Goal: Information Seeking & Learning: Learn about a topic

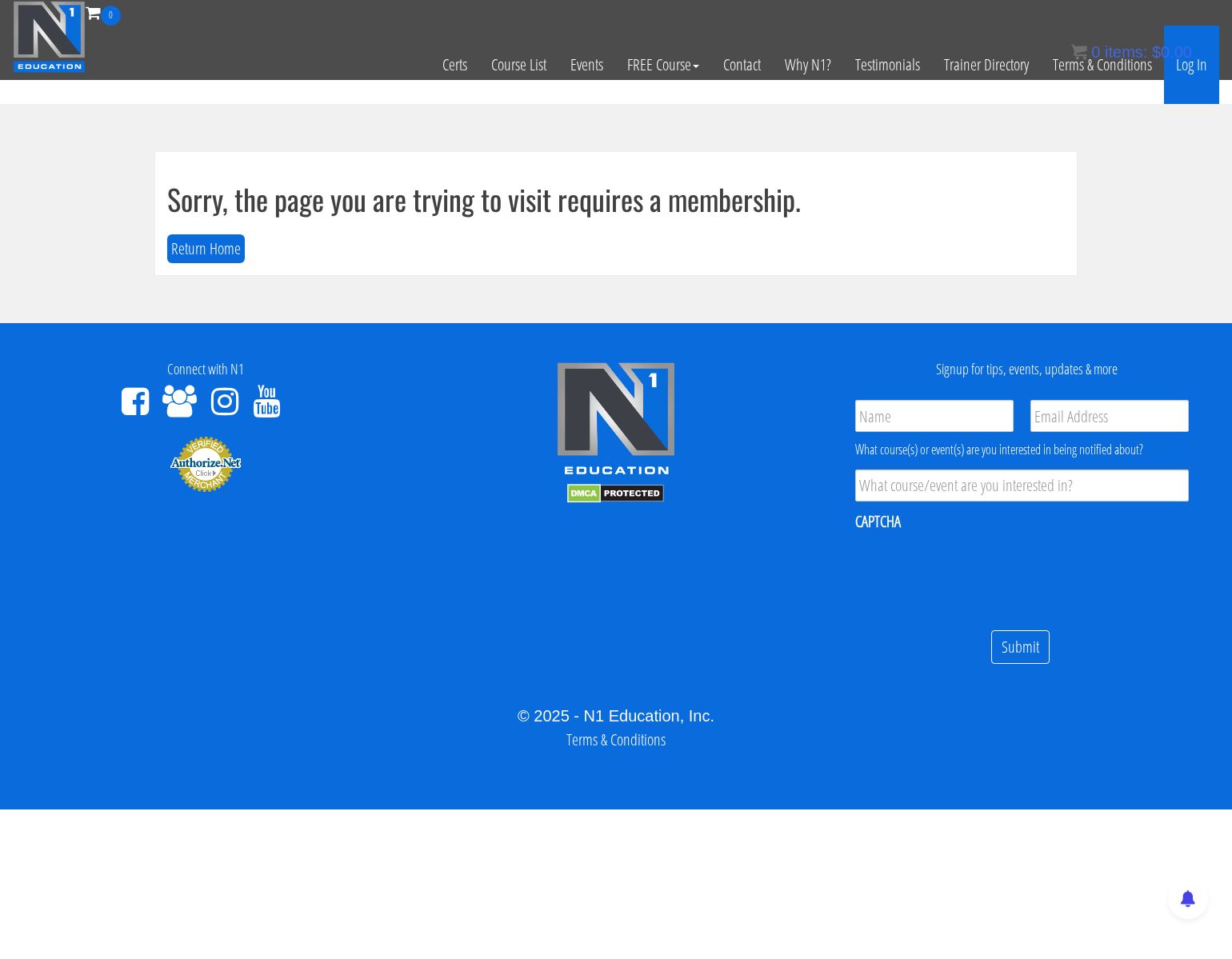
click at [1193, 65] on link "Log In" at bounding box center [1191, 65] width 55 height 78
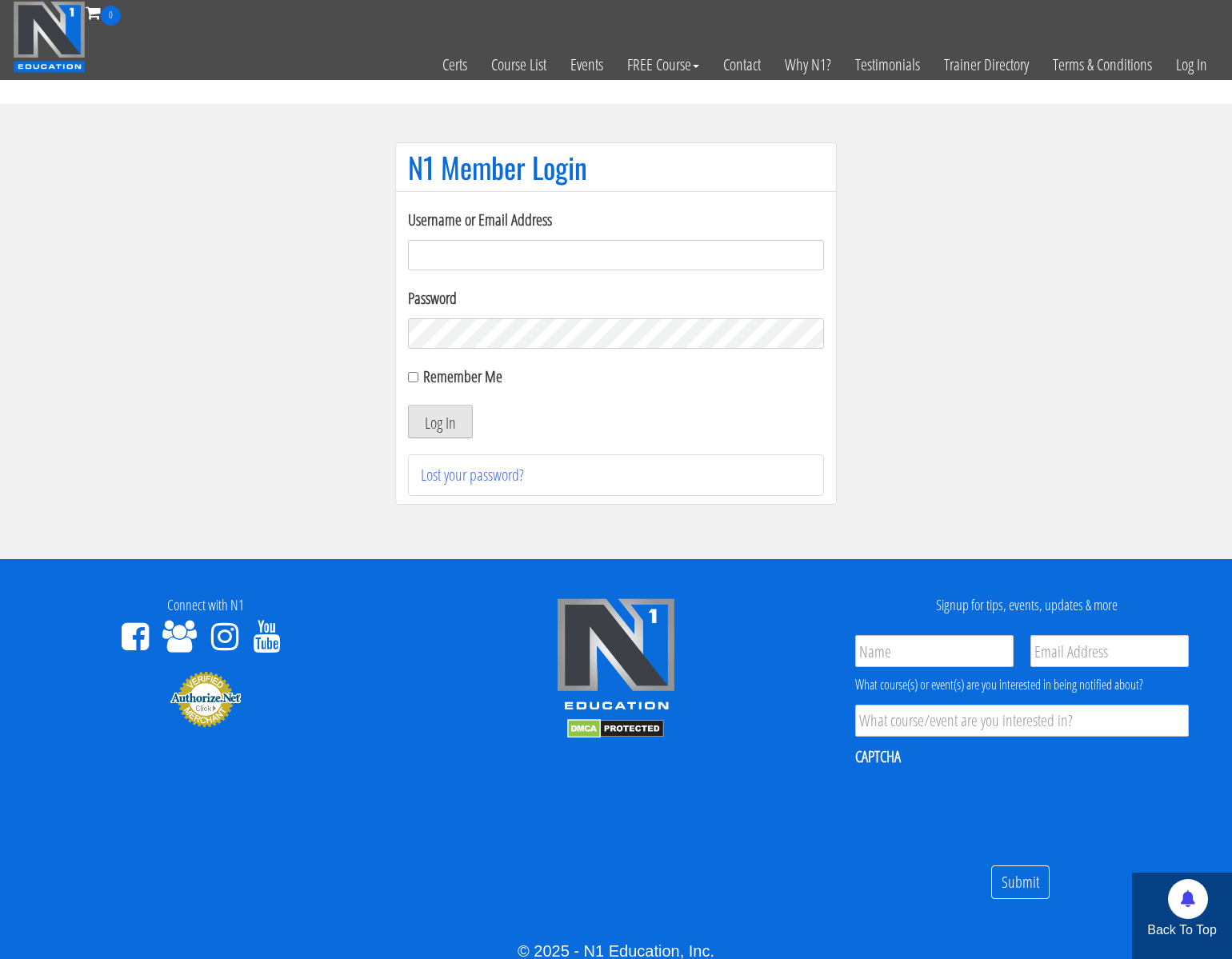
type input "kortney.riedy-2815"
click at [450, 422] on button "Log In" at bounding box center [441, 422] width 65 height 34
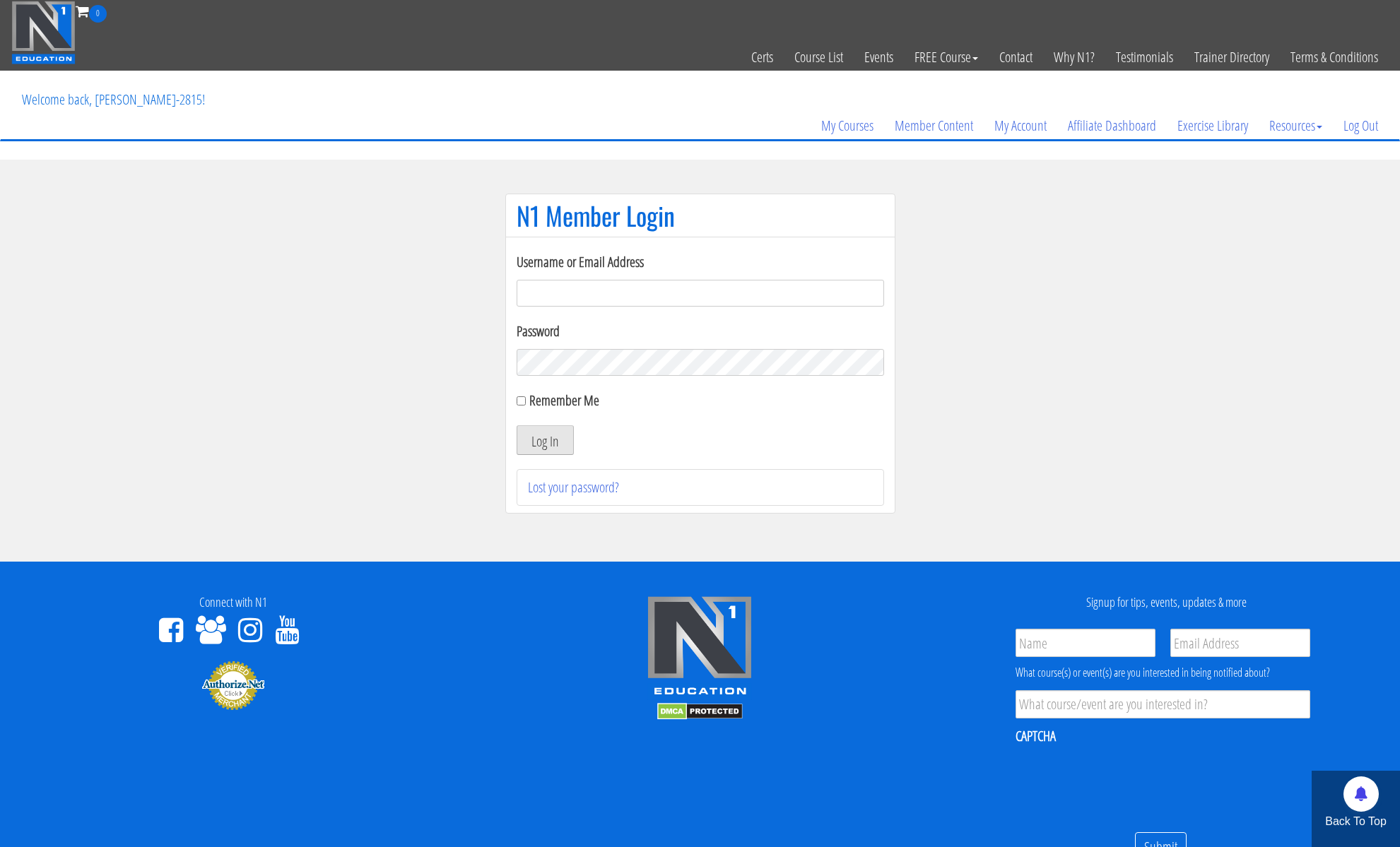
type input "kortney.[PERSON_NAME]-2815"
click at [556, 440] on button "Log In" at bounding box center [545, 441] width 57 height 30
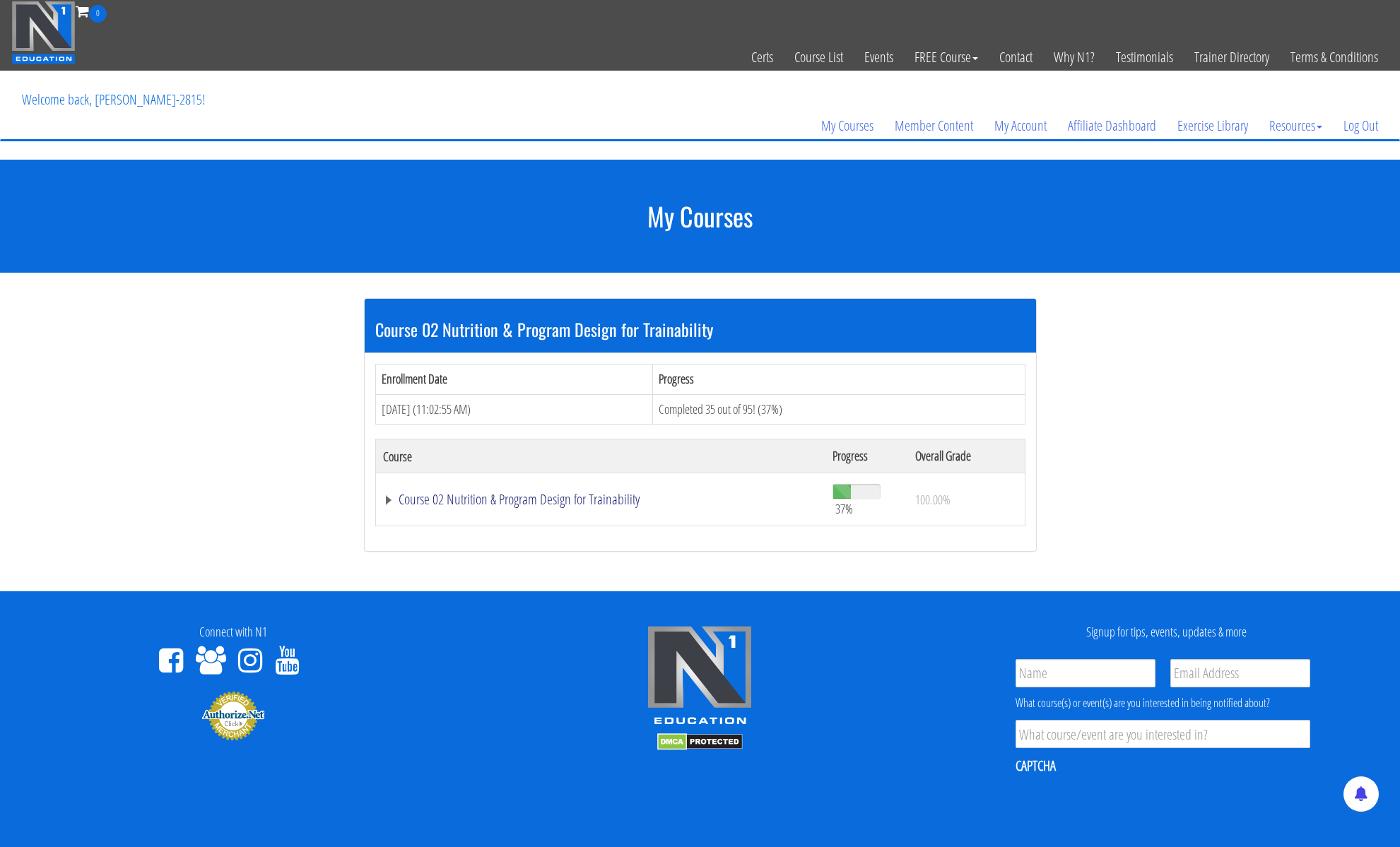
click at [476, 501] on link "Course 02 Nutrition & Program Design for Trainability" at bounding box center [601, 500] width 436 height 14
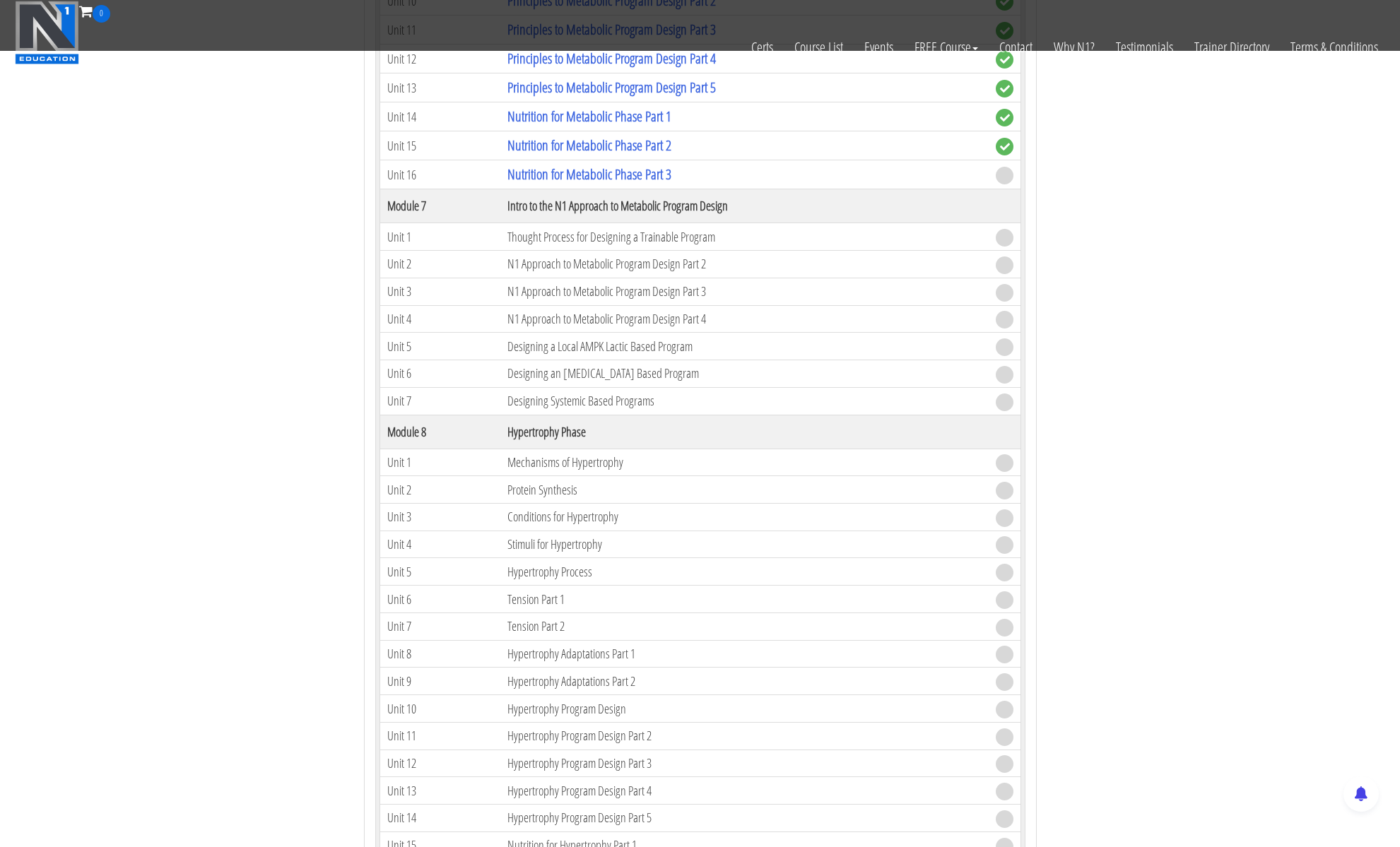
scroll to position [1574, 0]
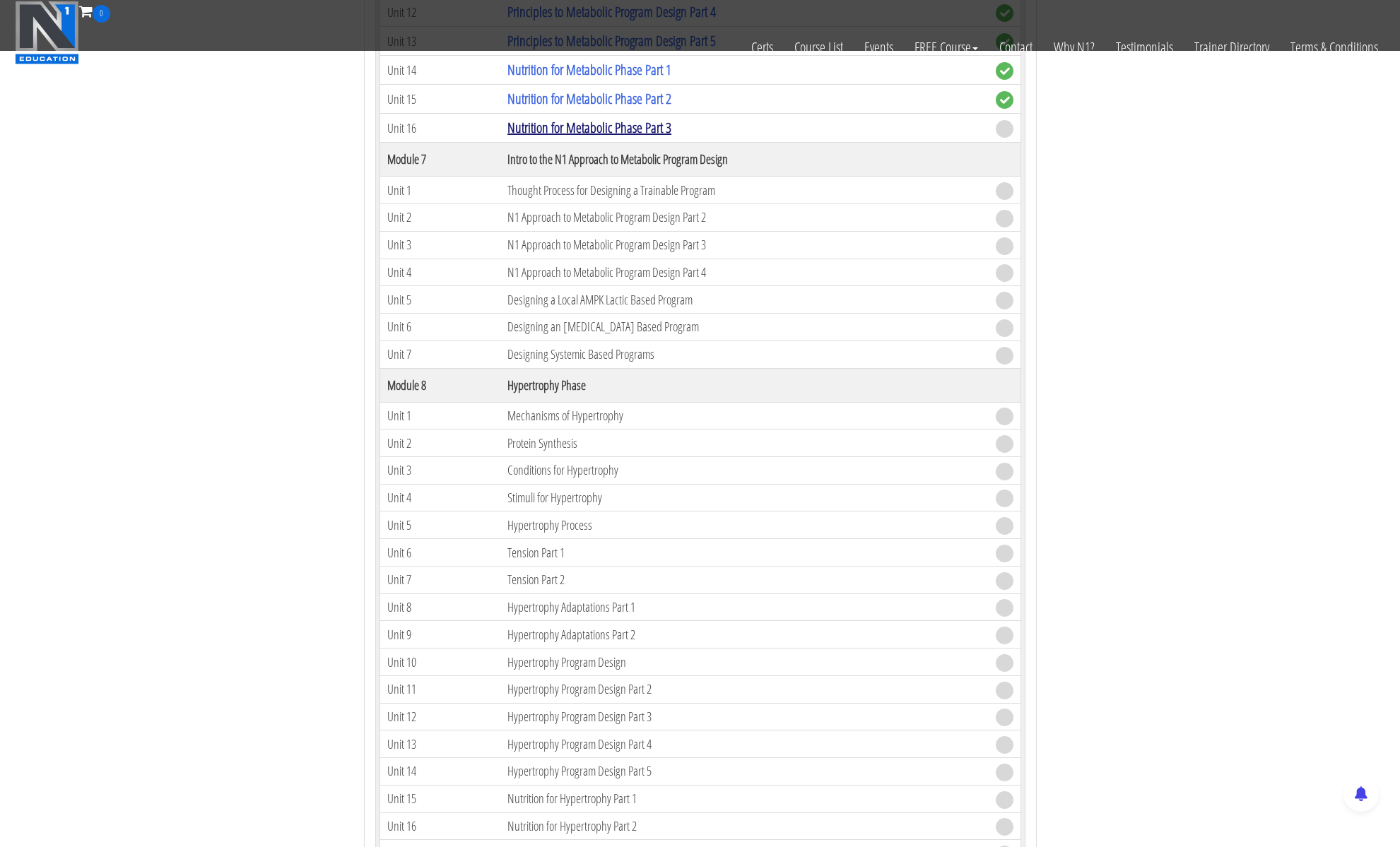
click at [631, 123] on link "Nutrition for Metabolic Phase Part 3" at bounding box center [589, 127] width 164 height 19
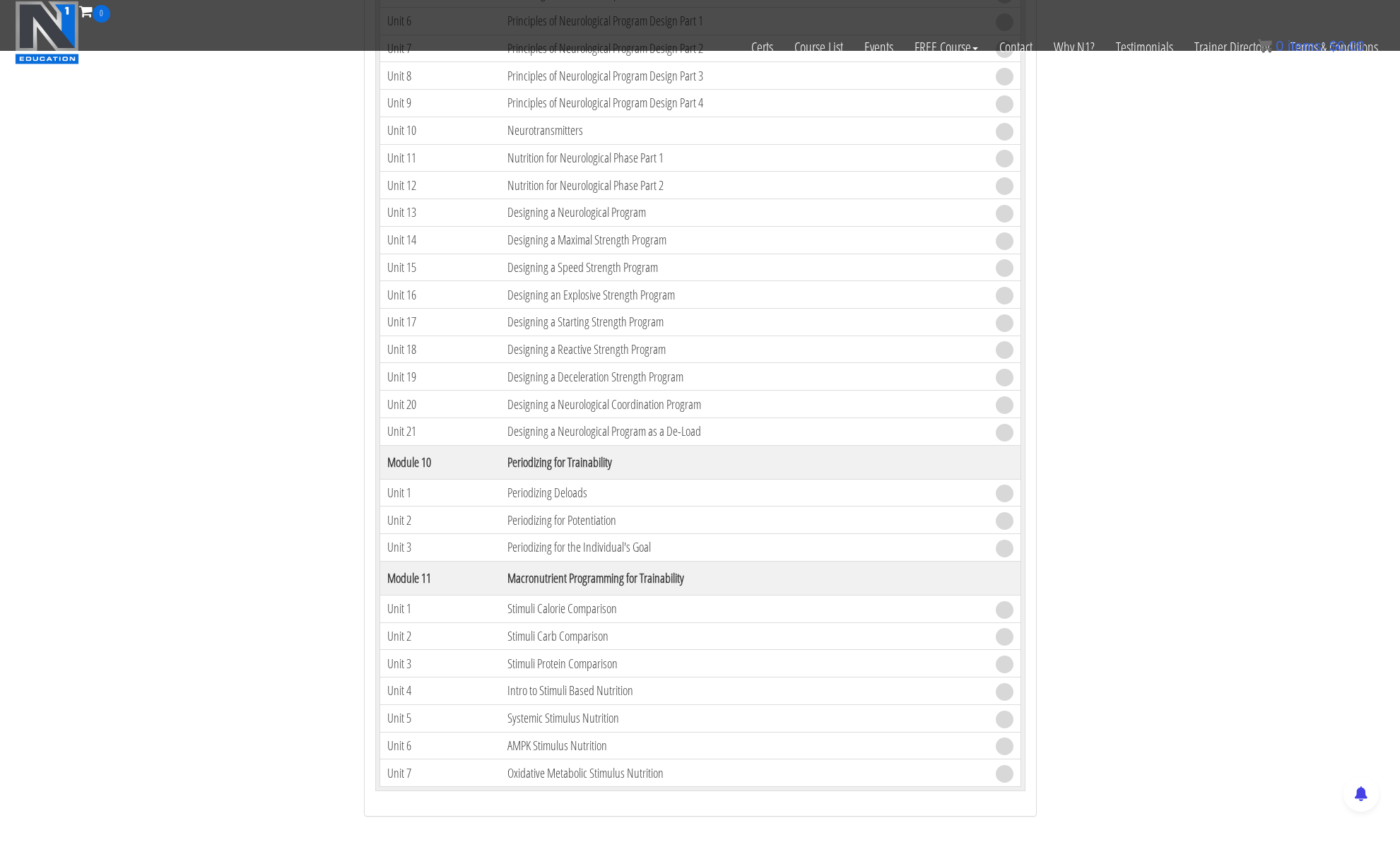
scroll to position [2547, 0]
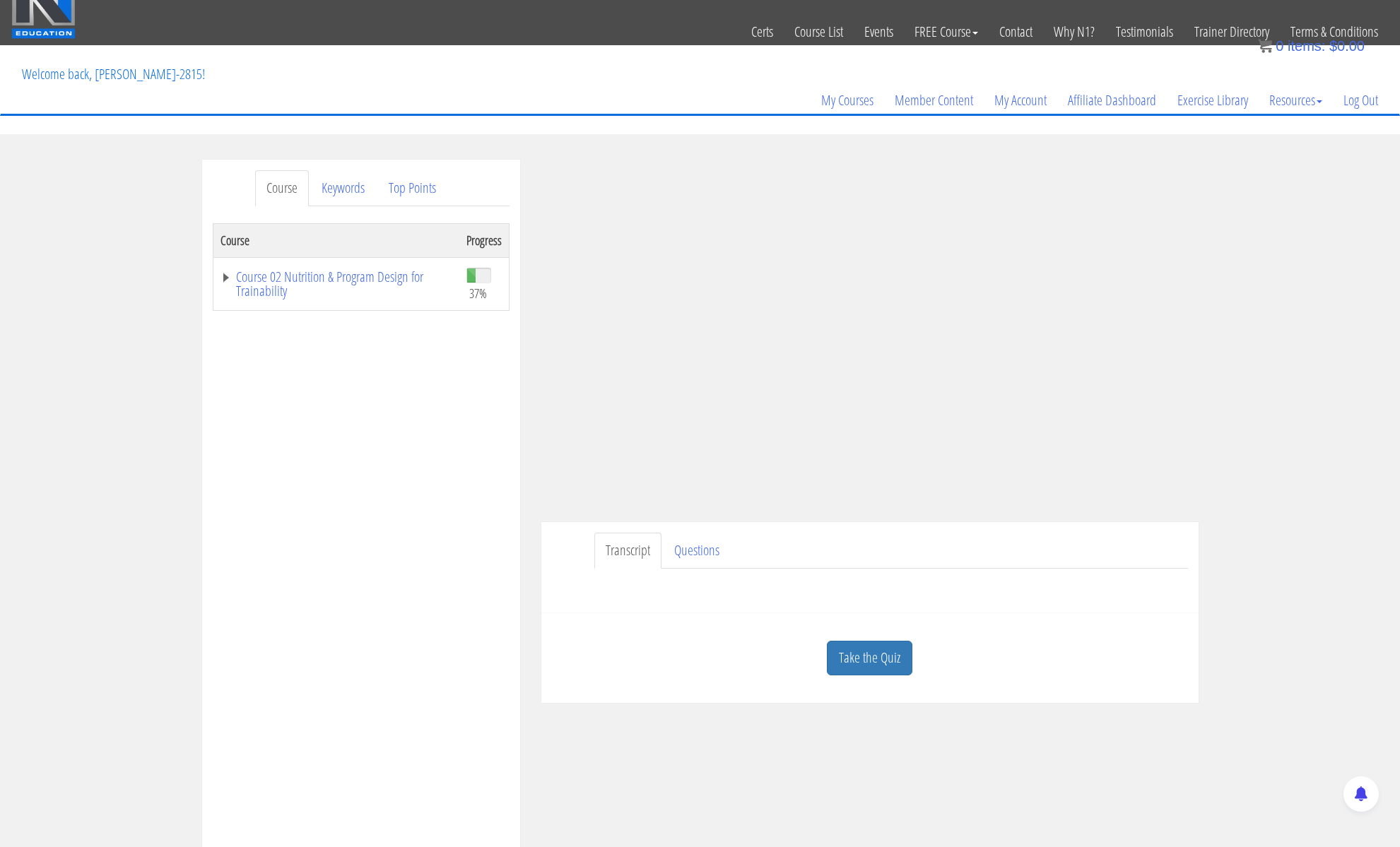
scroll to position [29, 0]
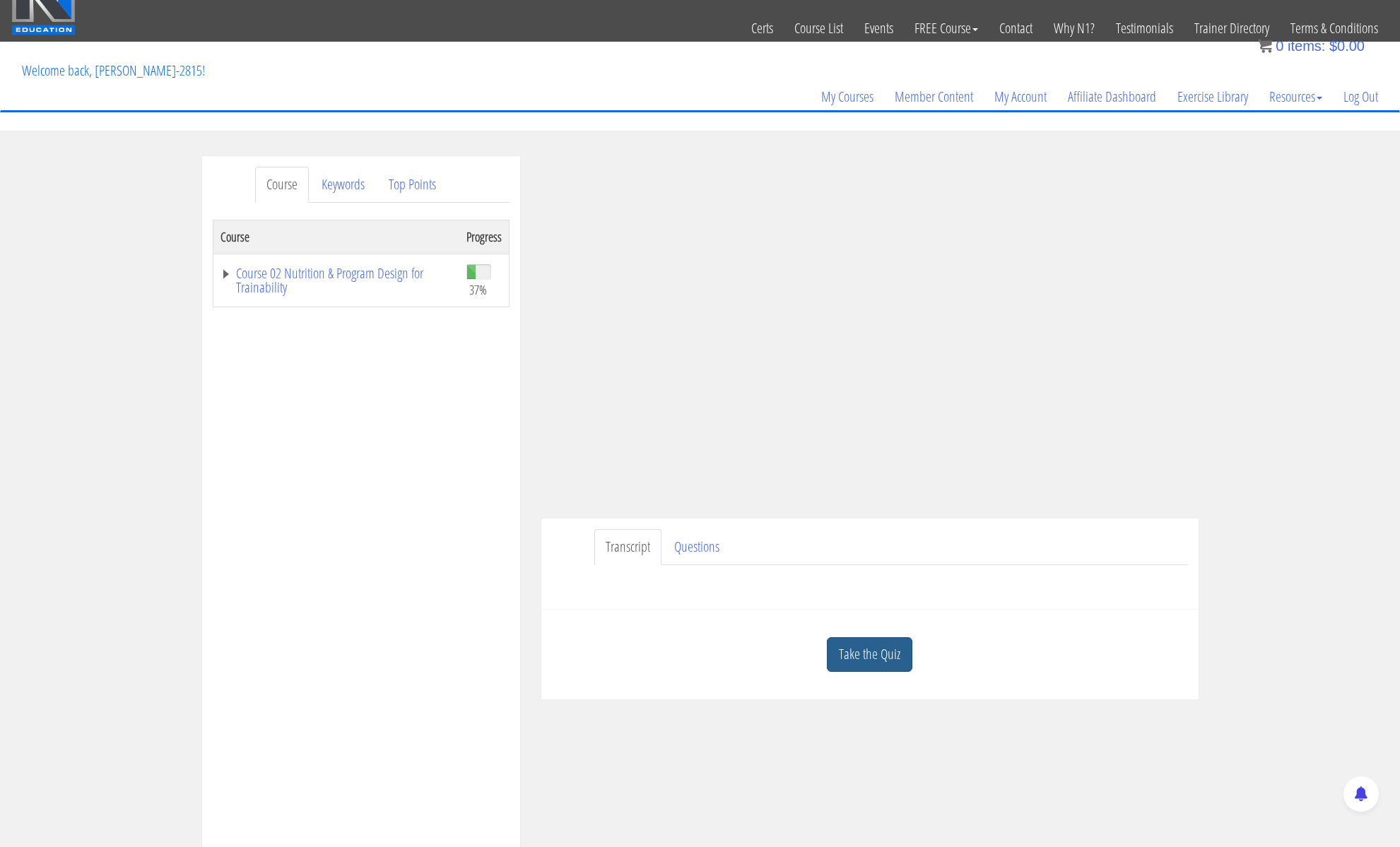
click at [841, 647] on link "Take the Quiz" at bounding box center [869, 654] width 86 height 34
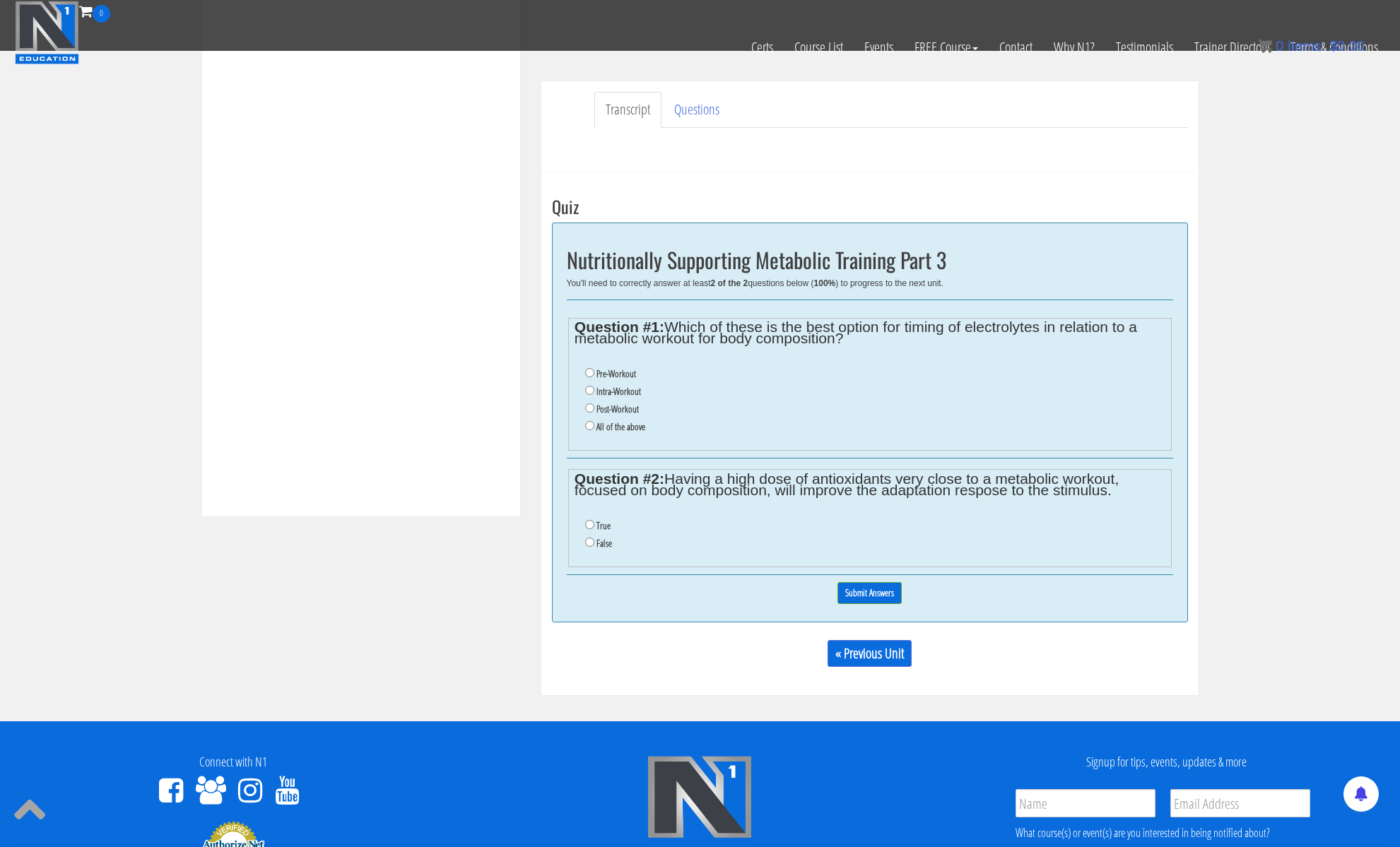
scroll to position [385, 0]
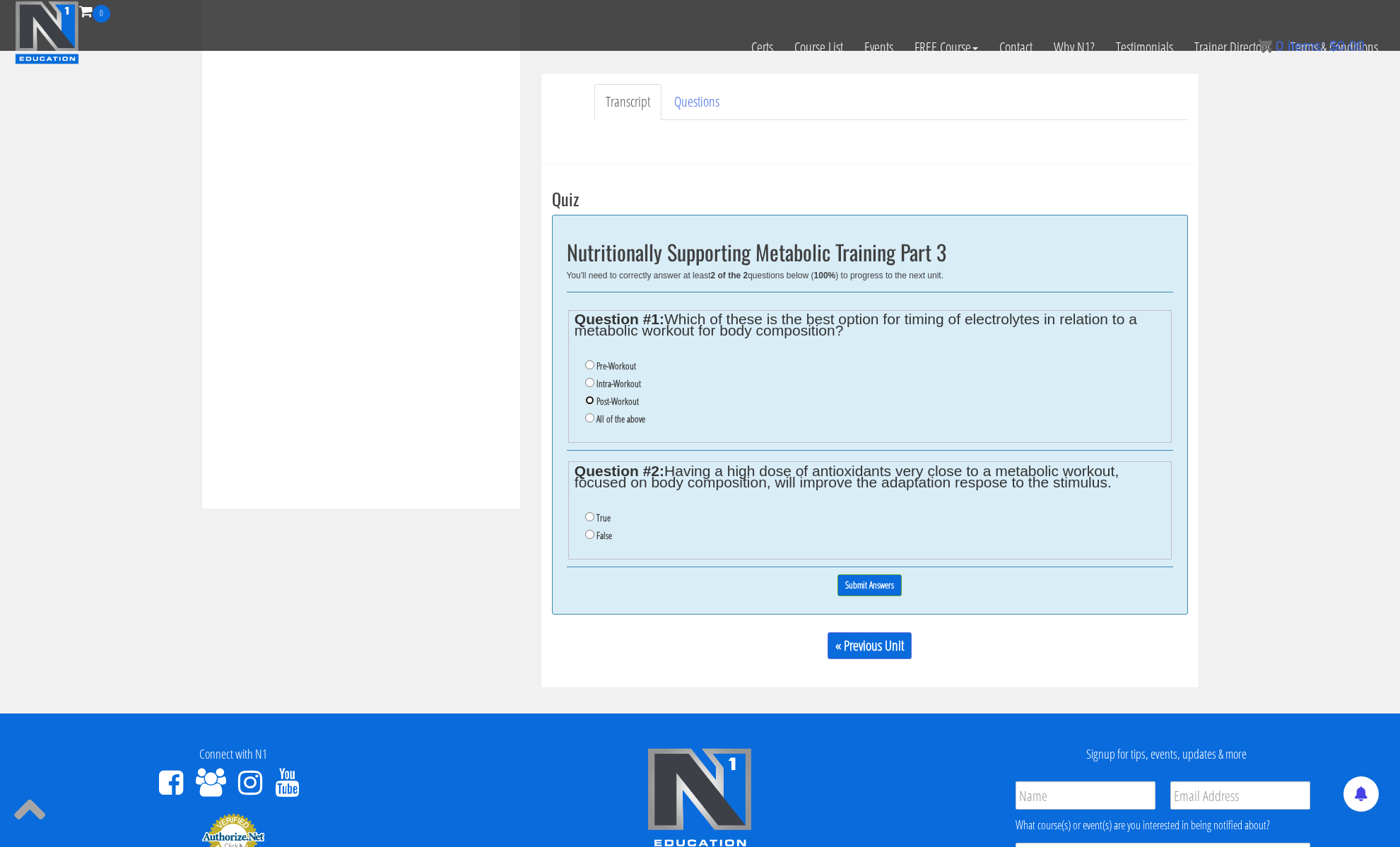
click at [587, 401] on input "Post-Workout" at bounding box center [589, 400] width 9 height 9
radio input "true"
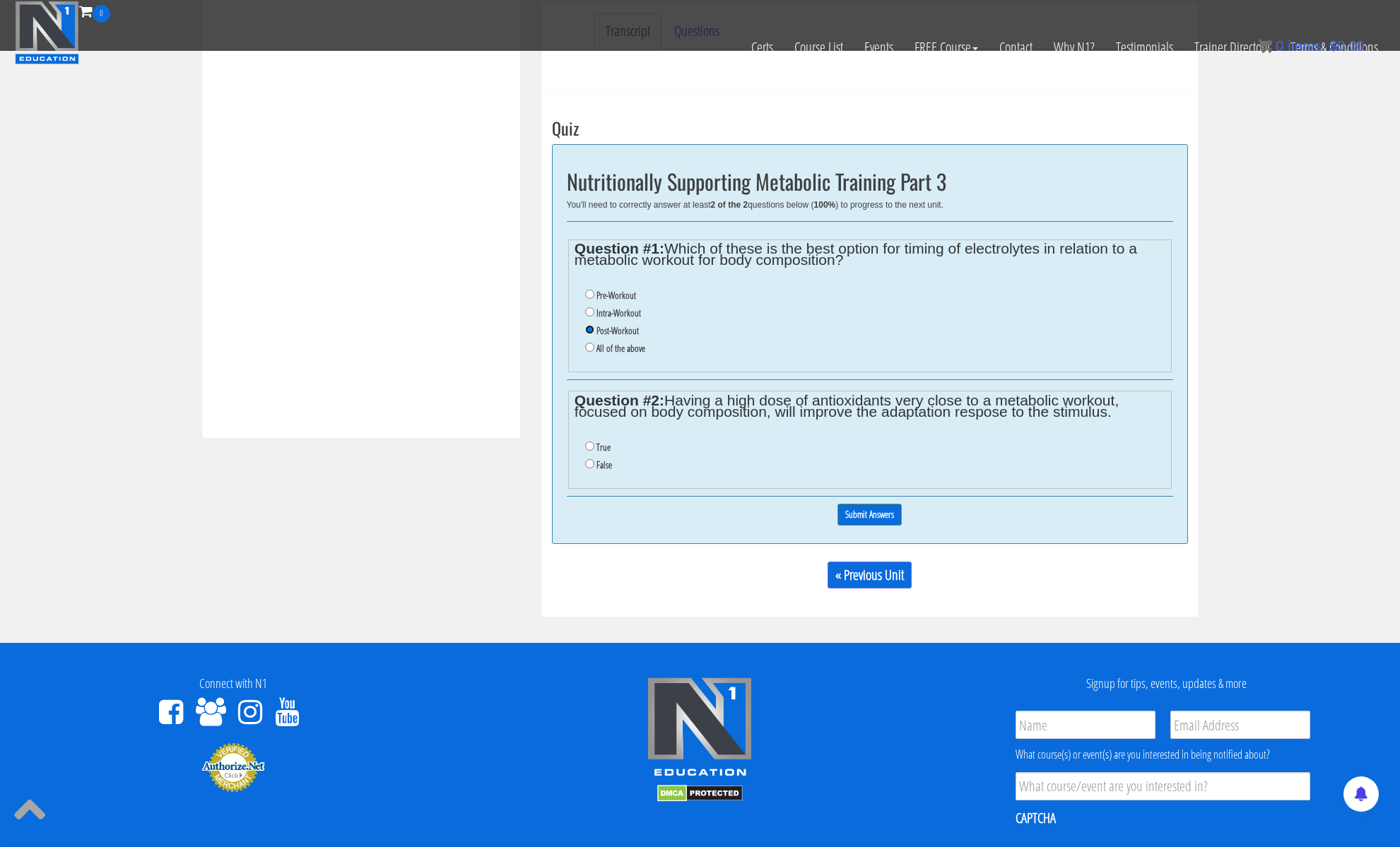
scroll to position [456, 0]
click at [588, 462] on input "False" at bounding box center [589, 463] width 9 height 9
radio input "true"
click at [871, 516] on input "Submit Answers" at bounding box center [869, 513] width 64 height 22
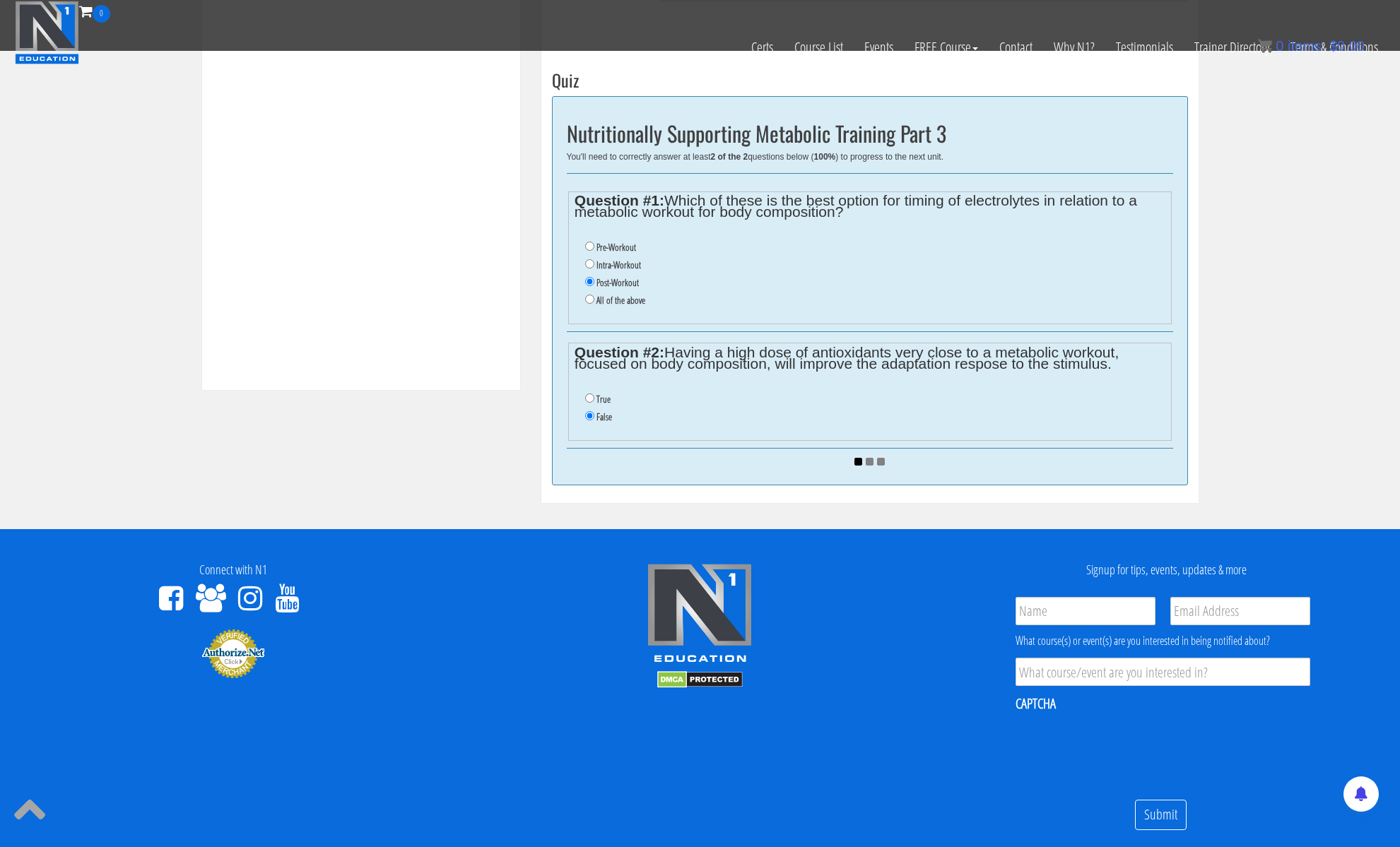
scroll to position [529, 0]
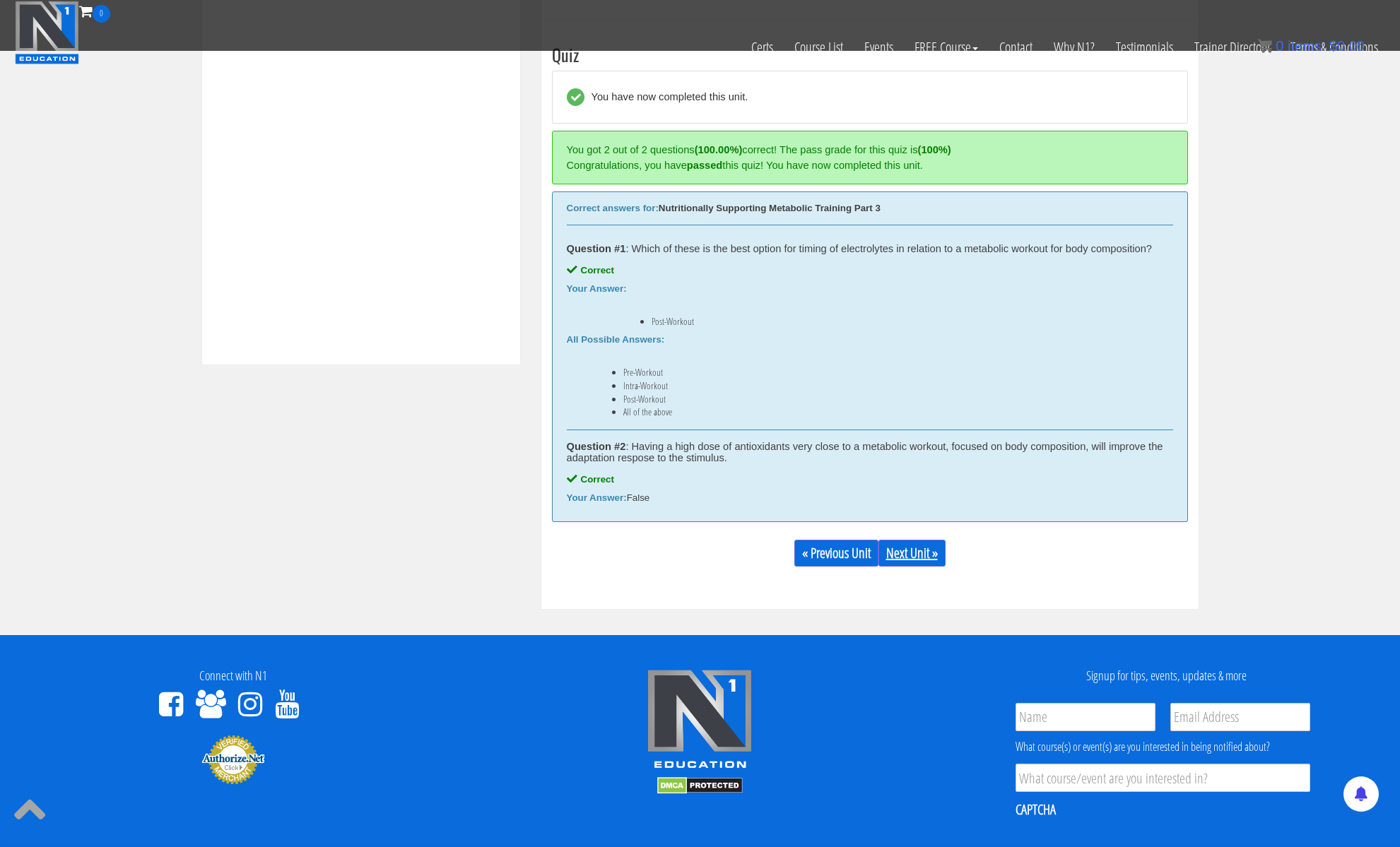
click at [899, 553] on link "Next Unit »" at bounding box center [912, 553] width 67 height 27
